Goal: Task Accomplishment & Management: Use online tool/utility

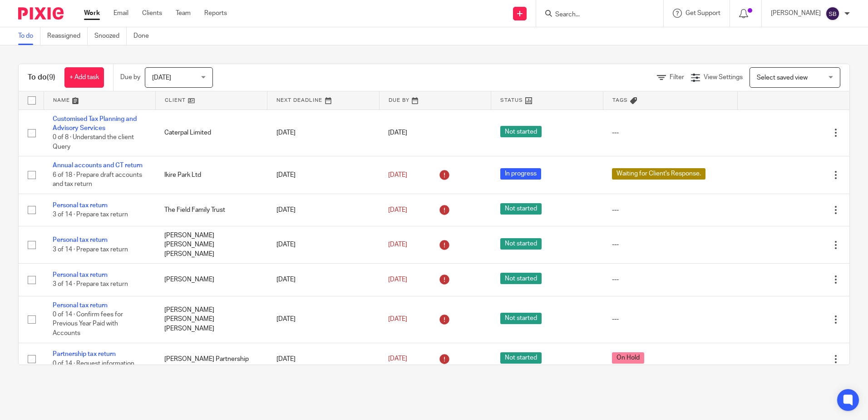
drag, startPoint x: 587, startPoint y: 7, endPoint x: 579, endPoint y: 11, distance: 9.1
click at [579, 11] on input "Search" at bounding box center [596, 15] width 82 height 8
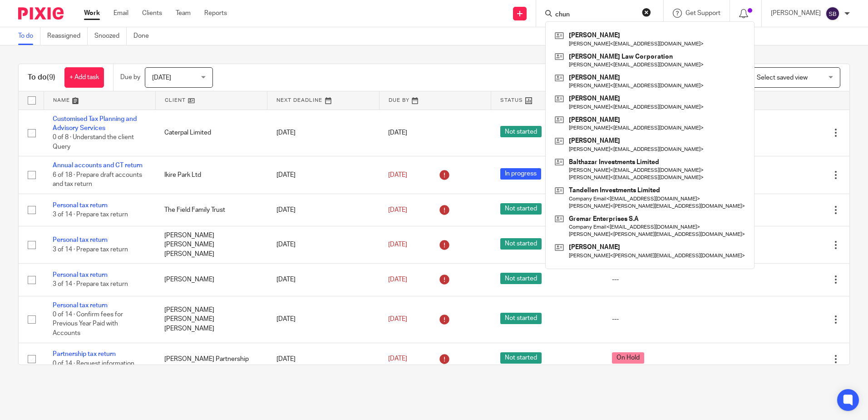
click at [599, 18] on input "chun" at bounding box center [596, 15] width 82 height 8
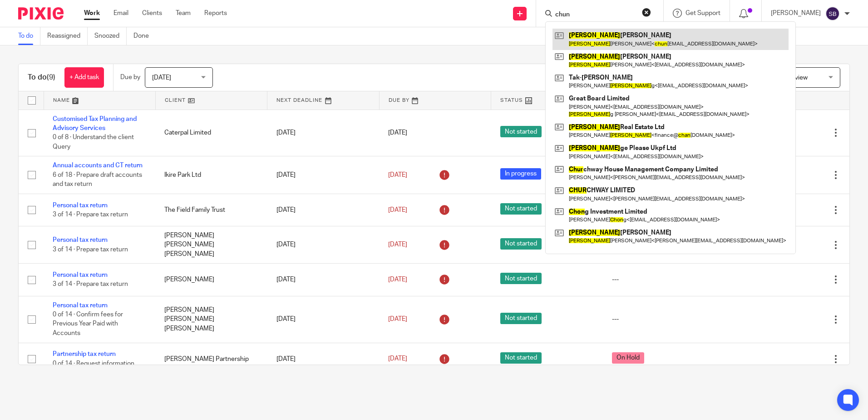
type input "chun"
click at [609, 34] on link at bounding box center [671, 39] width 236 height 21
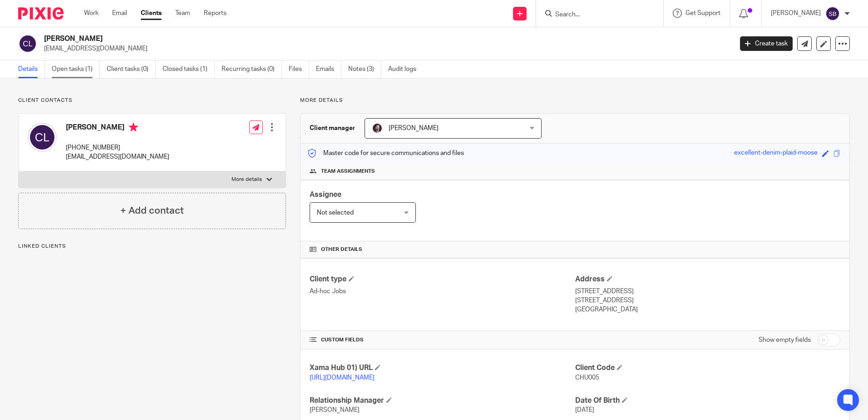
click at [64, 71] on link "Open tasks (1)" at bounding box center [76, 69] width 48 height 18
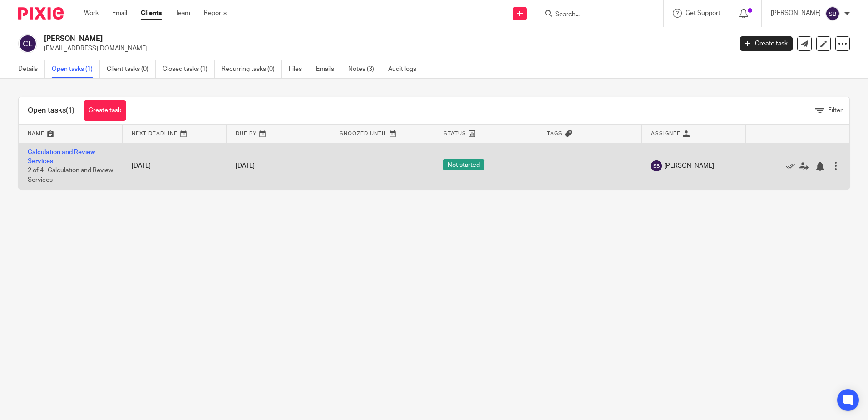
click at [67, 155] on td "Calculation and Review Services 2 of 4 · Calculation and Review Services" at bounding box center [71, 166] width 104 height 46
click at [71, 151] on link "Calculation and Review Services" at bounding box center [61, 156] width 67 height 15
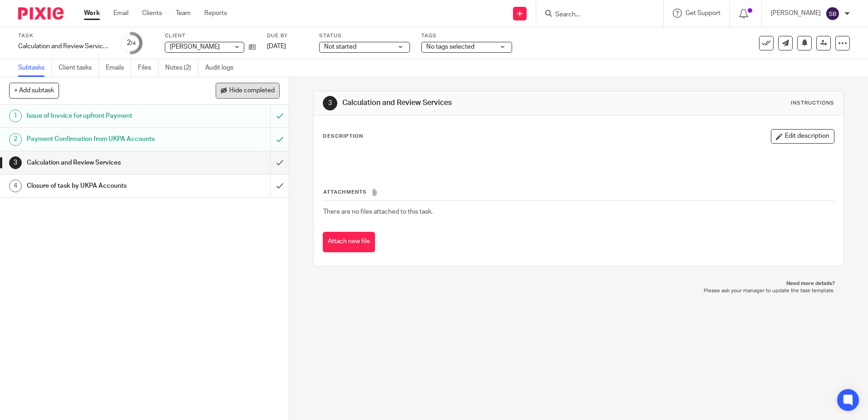
drag, startPoint x: 516, startPoint y: 252, endPoint x: 220, endPoint y: 85, distance: 339.4
click at [516, 251] on div "Attach new file" at bounding box center [578, 242] width 511 height 20
click at [270, 154] on input "submit" at bounding box center [144, 162] width 289 height 23
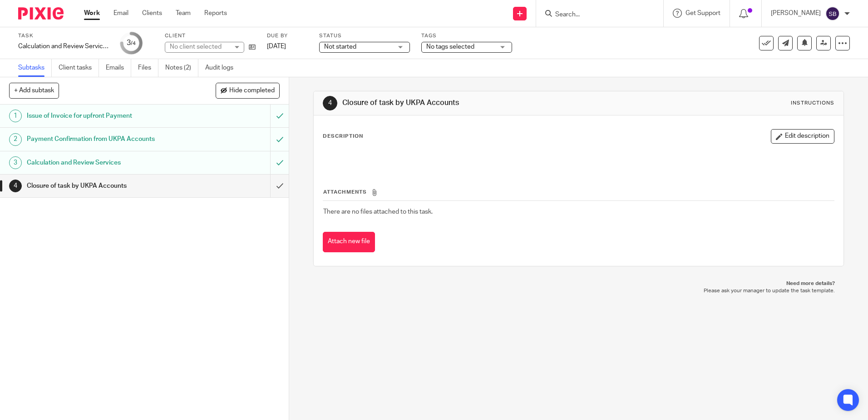
click at [821, 45] on icon at bounding box center [824, 43] width 7 height 7
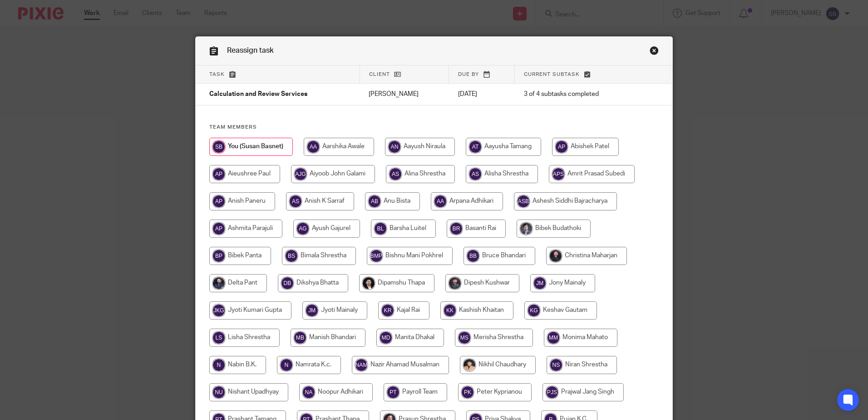
scroll to position [273, 0]
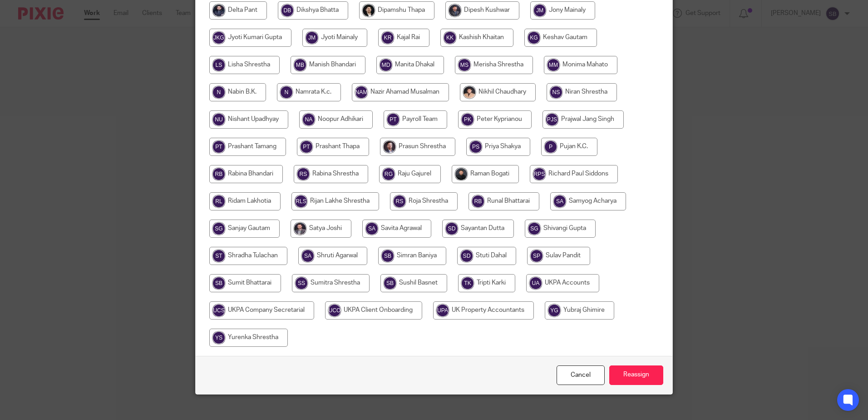
click at [565, 286] on input "radio" at bounding box center [562, 283] width 73 height 18
radio input "true"
click at [635, 377] on input "Reassign" at bounding box center [637, 375] width 54 height 20
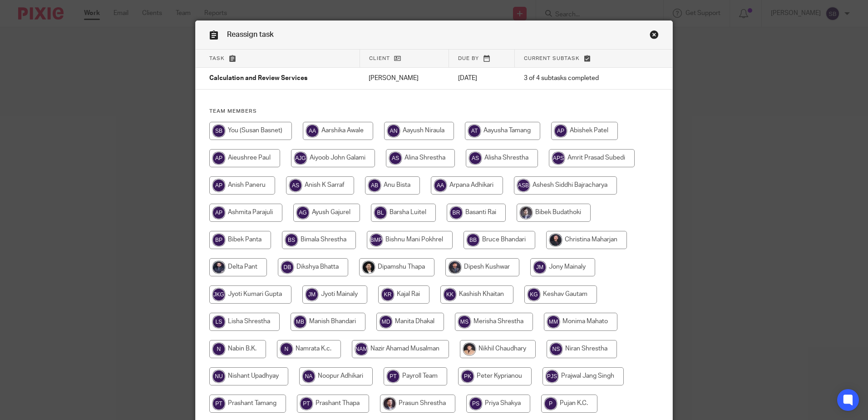
scroll to position [0, 0]
